Goal: Find specific page/section: Find specific page/section

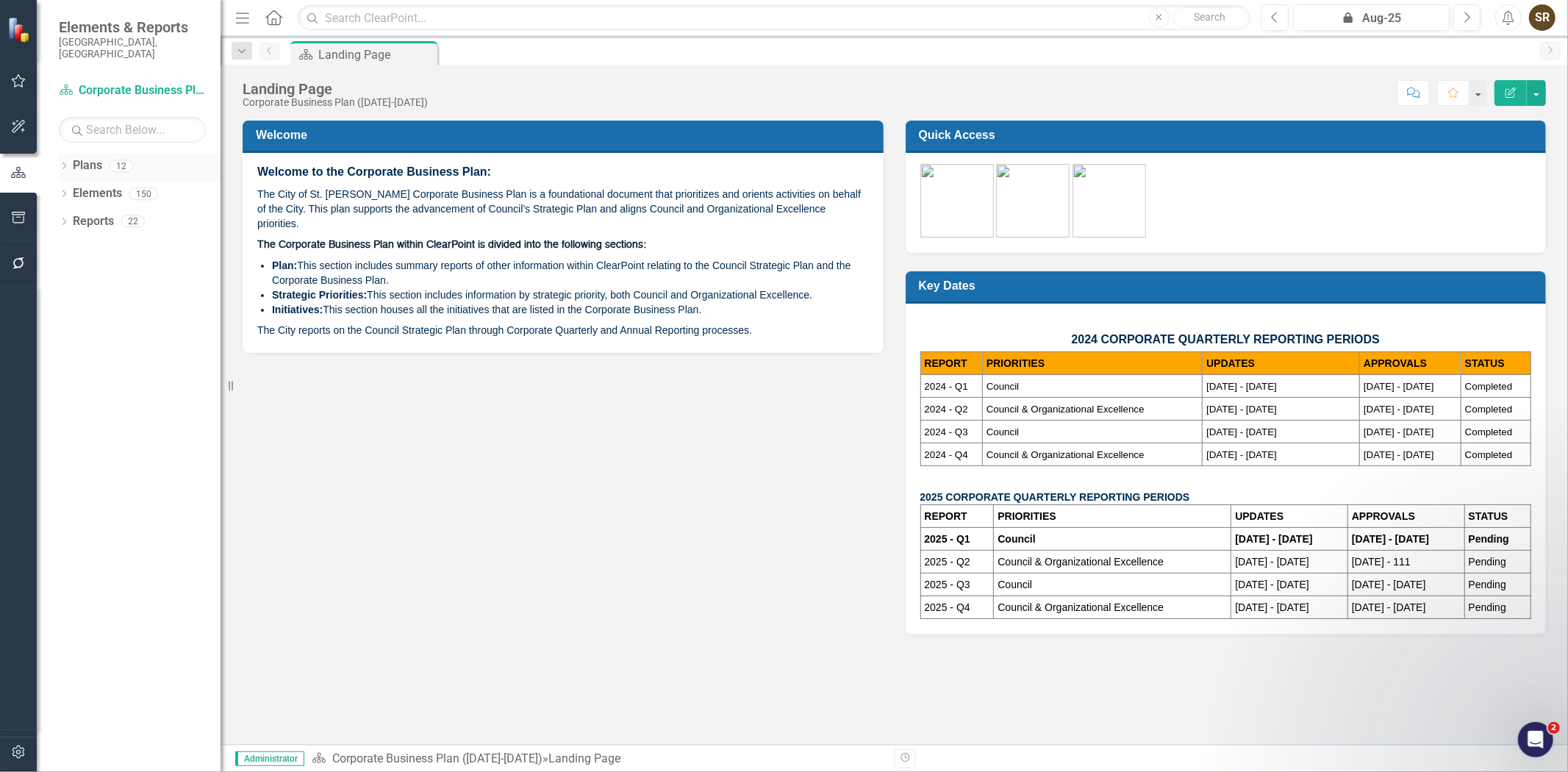
click at [64, 163] on icon "Dropdown" at bounding box center [64, 167] width 10 height 8
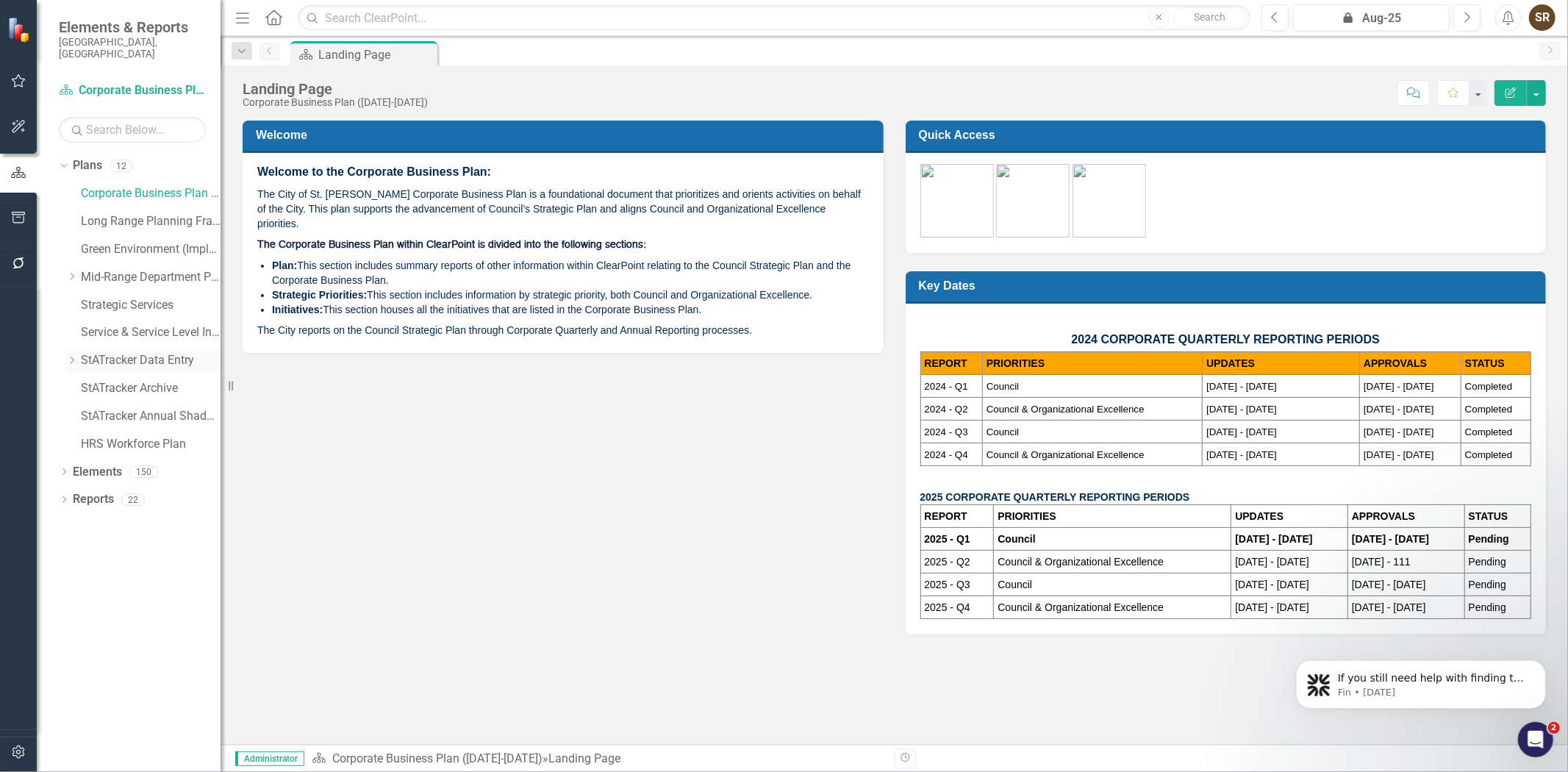
click at [105, 352] on link "StATracker Data Entry" at bounding box center [151, 361] width 140 height 17
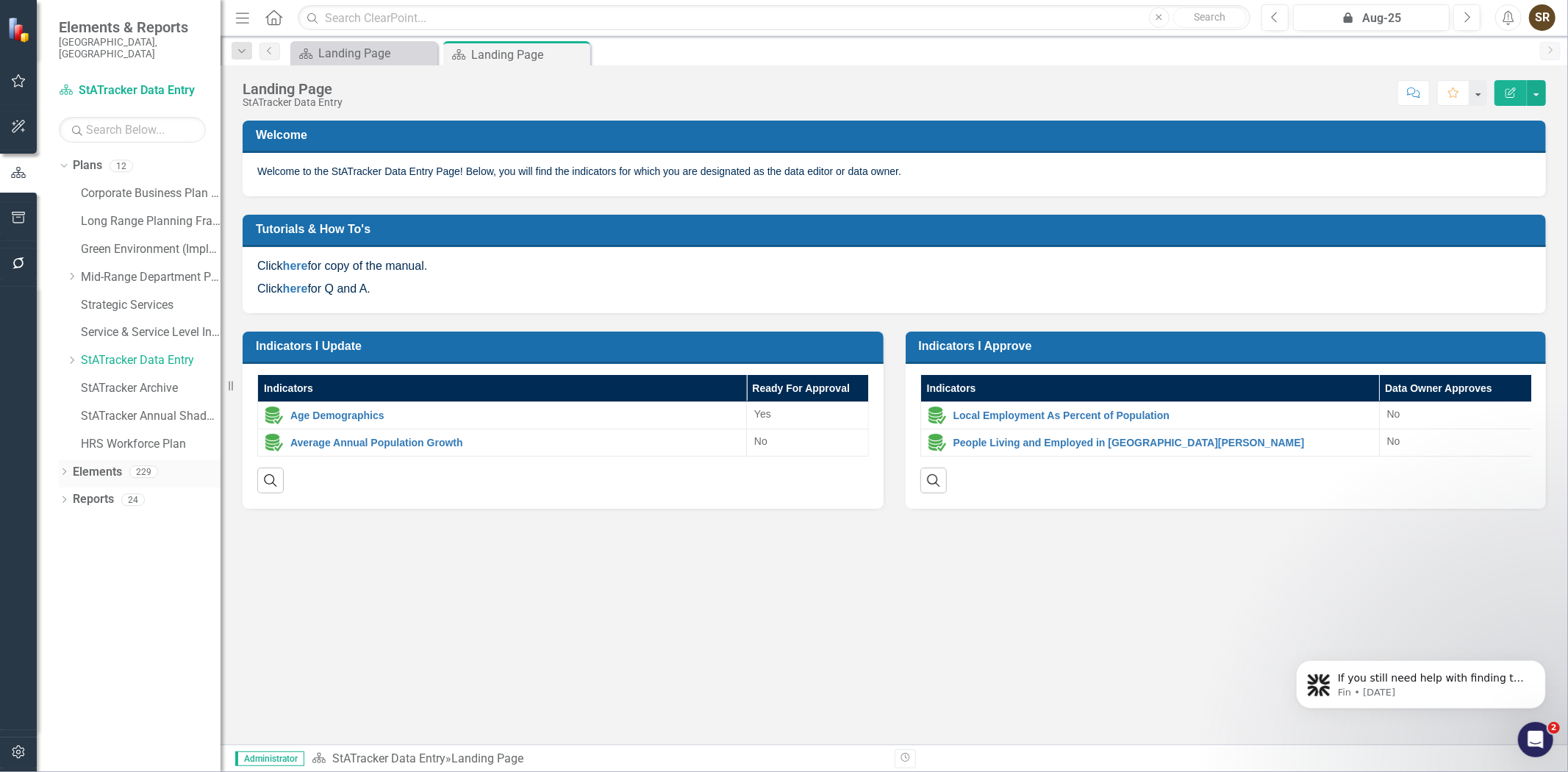
click at [64, 469] on icon "Dropdown" at bounding box center [64, 473] width 10 height 8
click at [116, 519] on link "Indicator Indicators" at bounding box center [116, 528] width 73 height 17
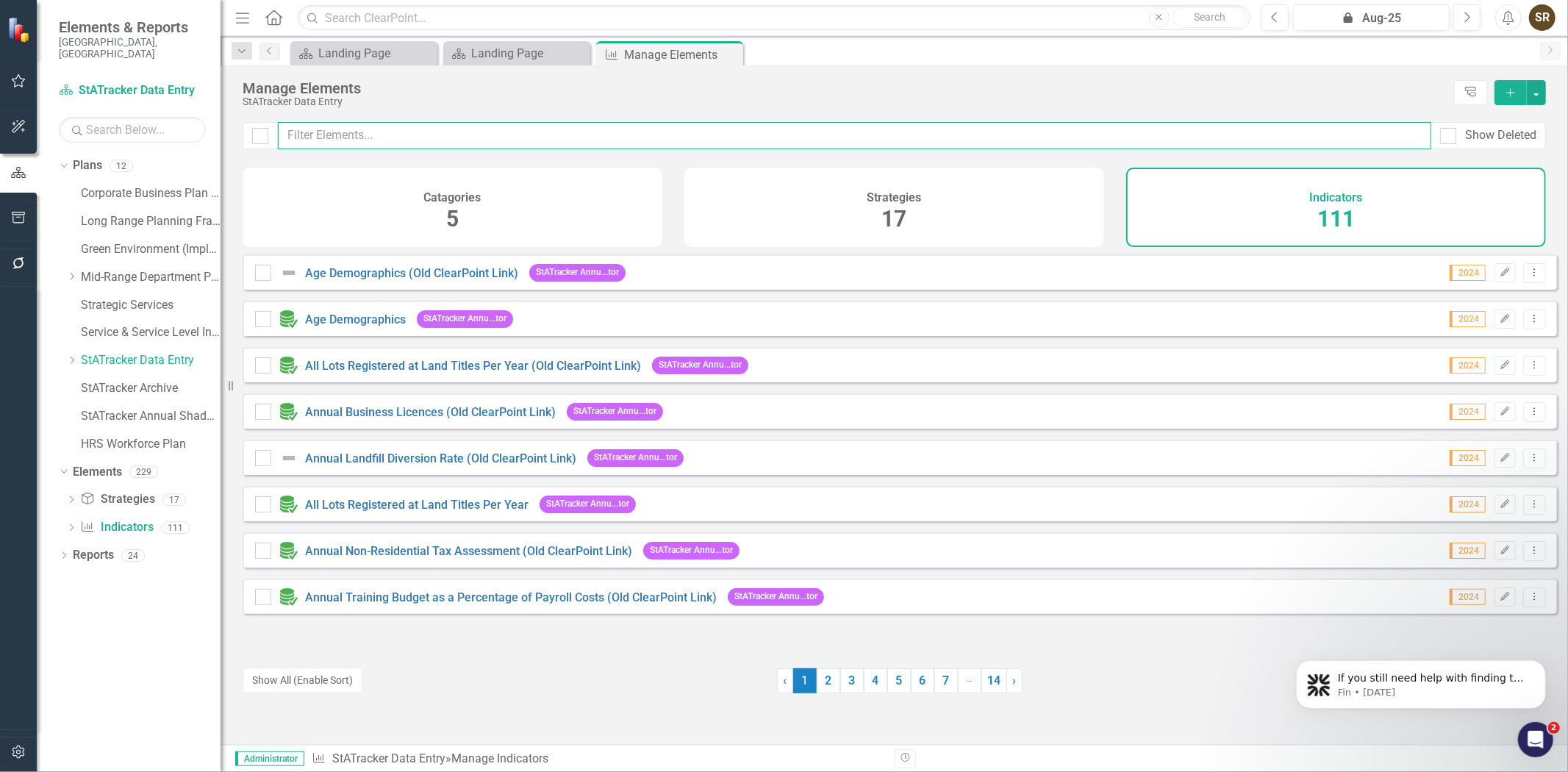
click at [364, 135] on input "text" at bounding box center [854, 136] width 1153 height 27
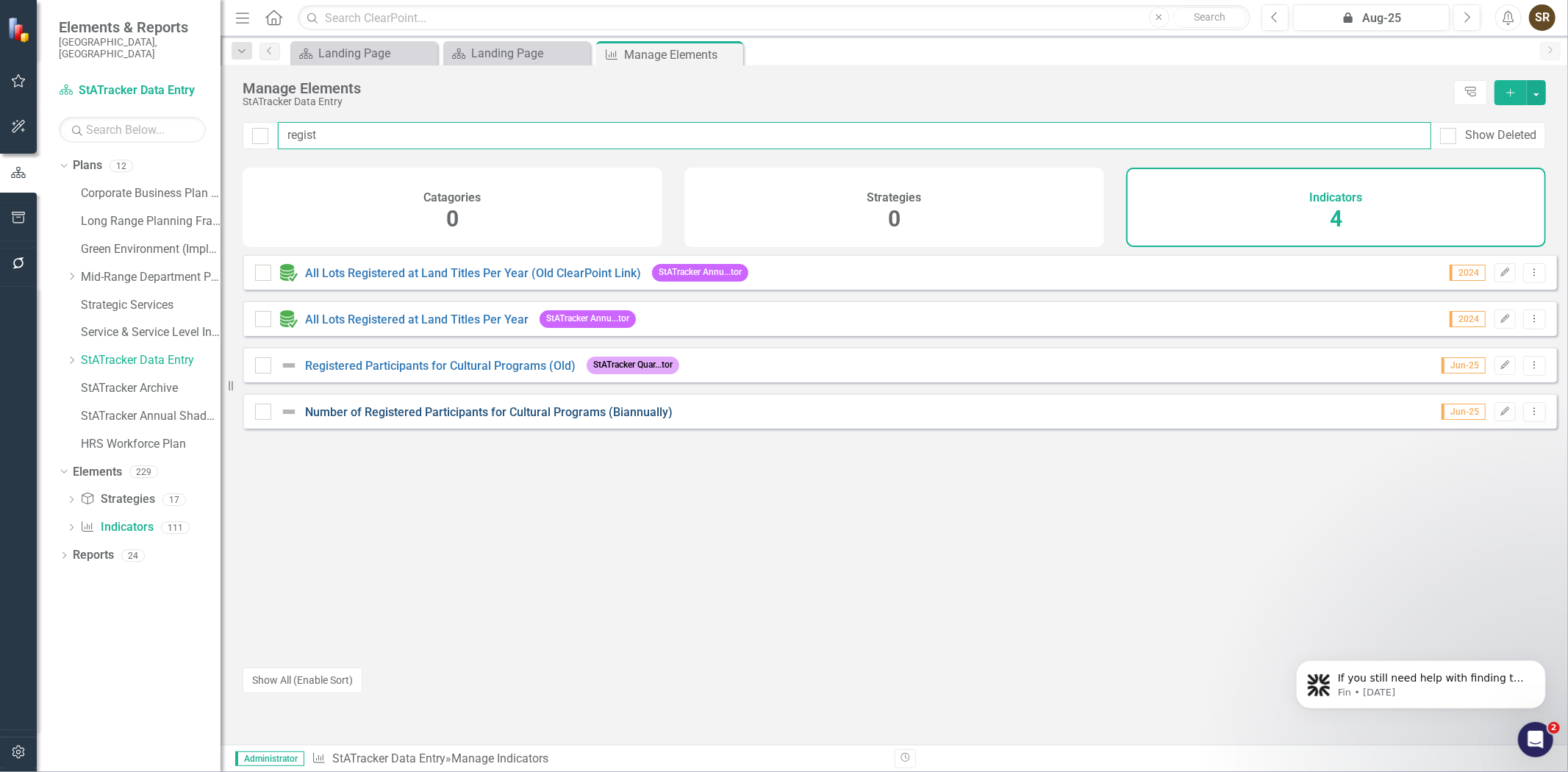
type input "regist"
click at [540, 419] on link "Number of Registered Participants for Cultural Programs (Biannually)" at bounding box center [489, 412] width 367 height 14
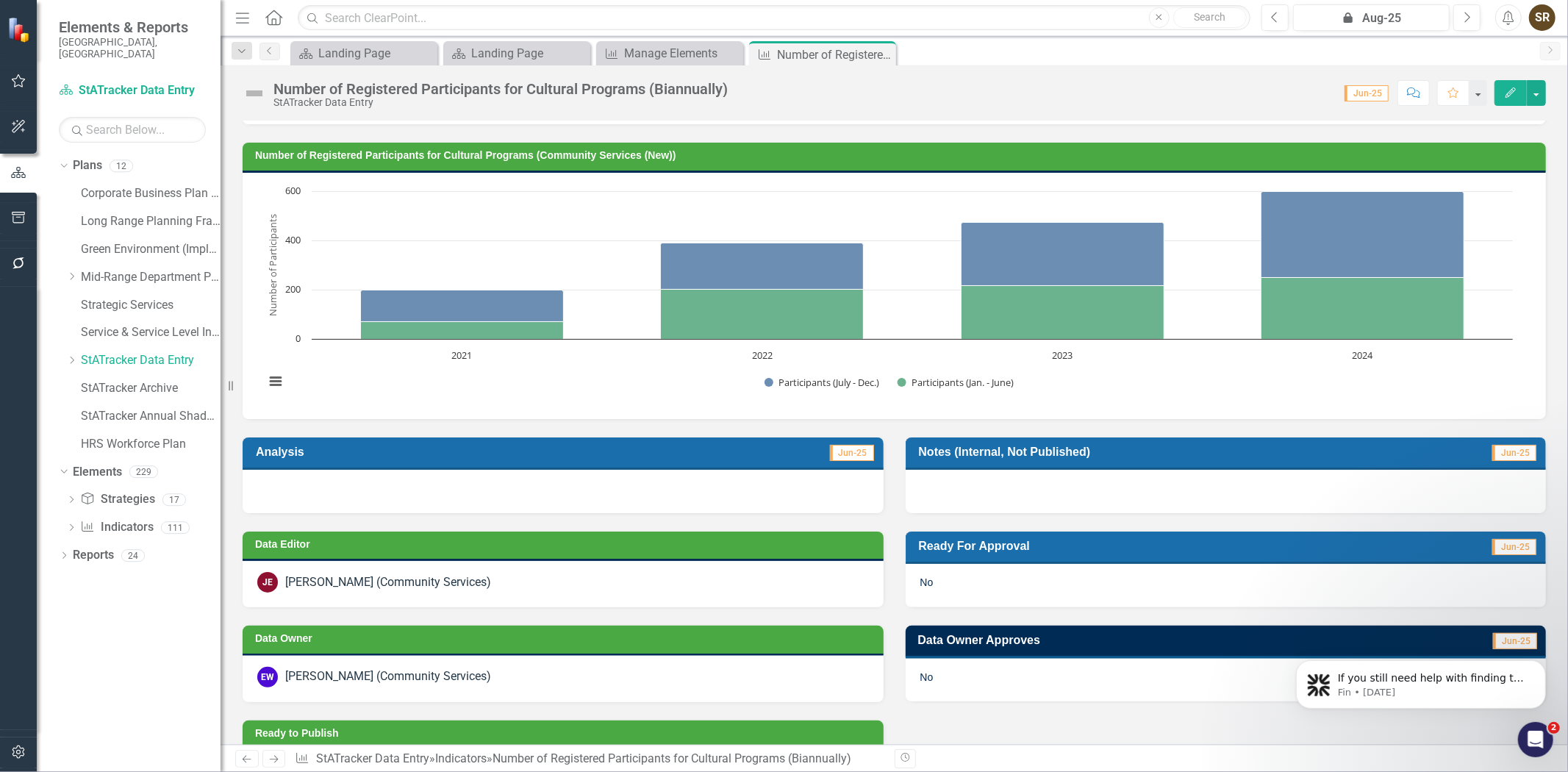
scroll to position [60, 0]
